Goal: Obtain resource: Obtain resource

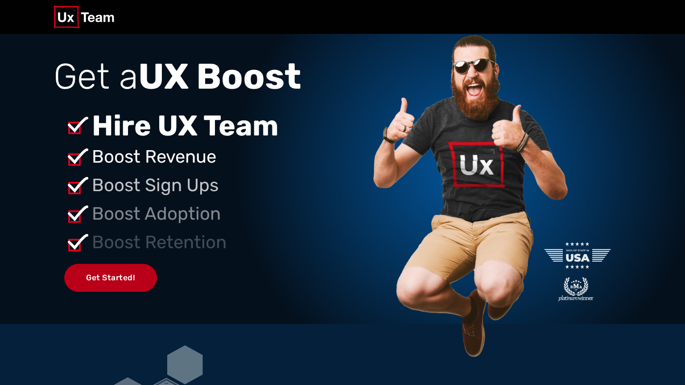
click at [108, 273] on link "Get Started!" at bounding box center [110, 278] width 93 height 28
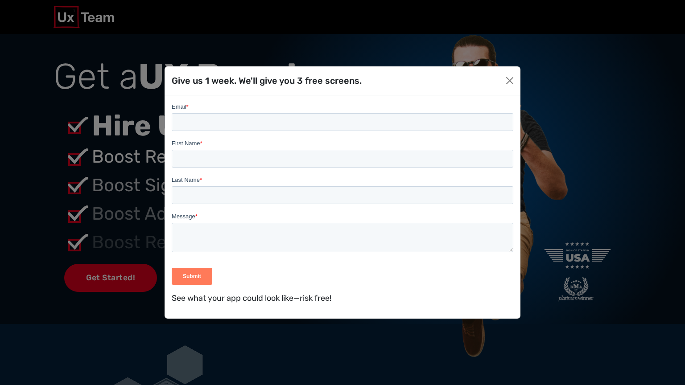
click at [330, 117] on input "Email *" at bounding box center [342, 122] width 341 height 18
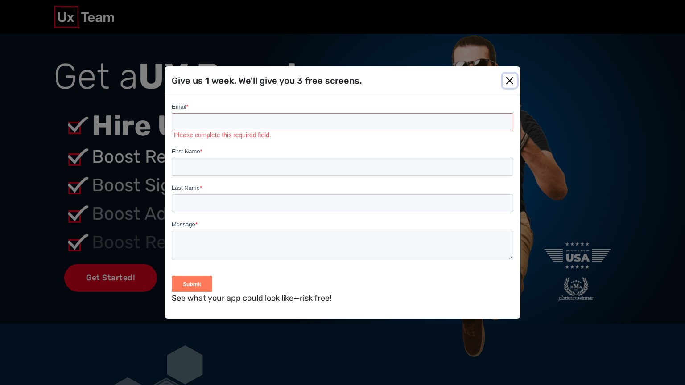
click at [507, 78] on button "Close" at bounding box center [509, 81] width 14 height 14
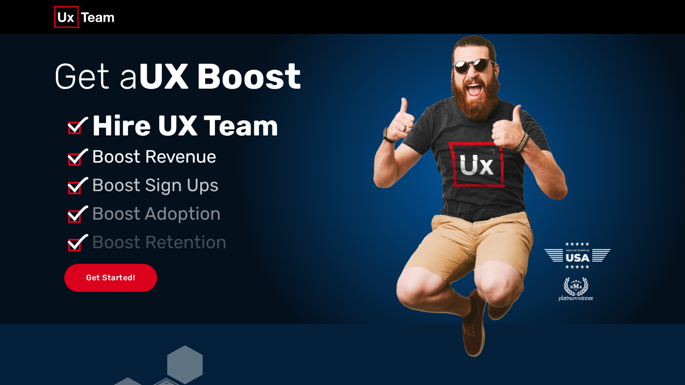
click at [501, 89] on img at bounding box center [469, 197] width 201 height 327
